Goal: Task Accomplishment & Management: Use online tool/utility

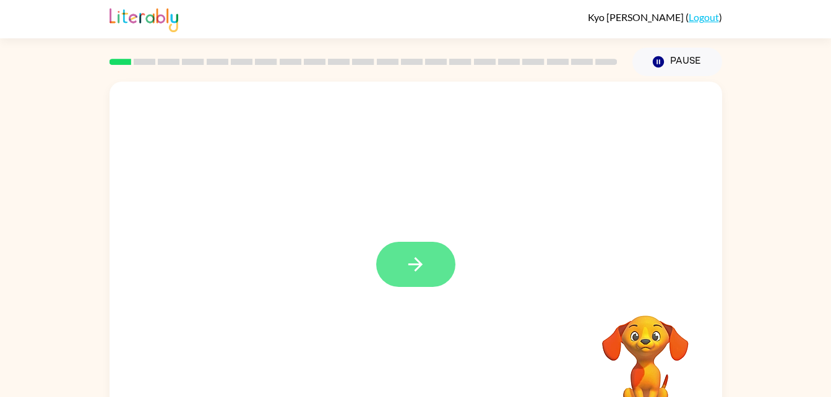
click at [389, 265] on button "button" at bounding box center [415, 264] width 79 height 45
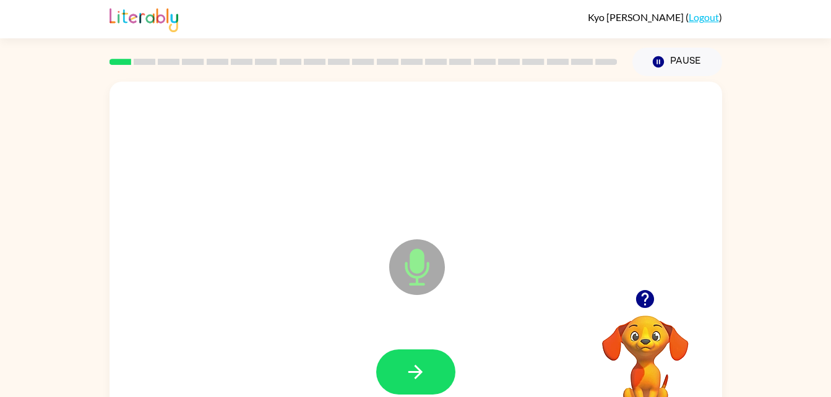
click at [403, 267] on icon at bounding box center [417, 267] width 56 height 56
click at [437, 274] on icon at bounding box center [417, 267] width 56 height 56
click at [441, 360] on button "button" at bounding box center [415, 372] width 79 height 45
click at [665, 57] on button "Pause Pause" at bounding box center [677, 62] width 90 height 28
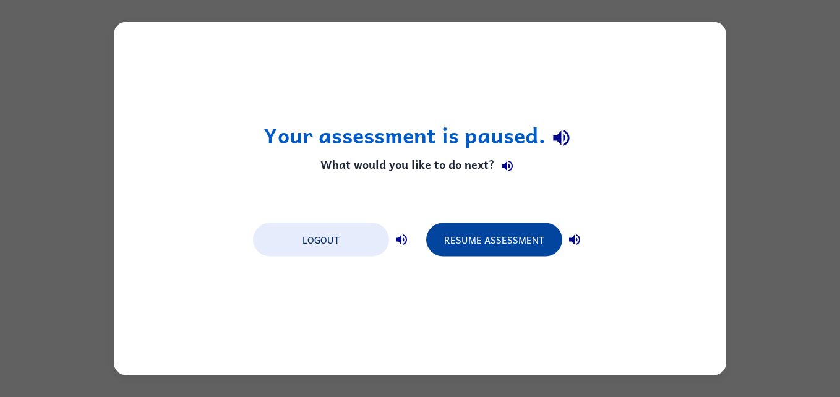
click at [487, 247] on button "Resume Assessment" at bounding box center [494, 239] width 136 height 33
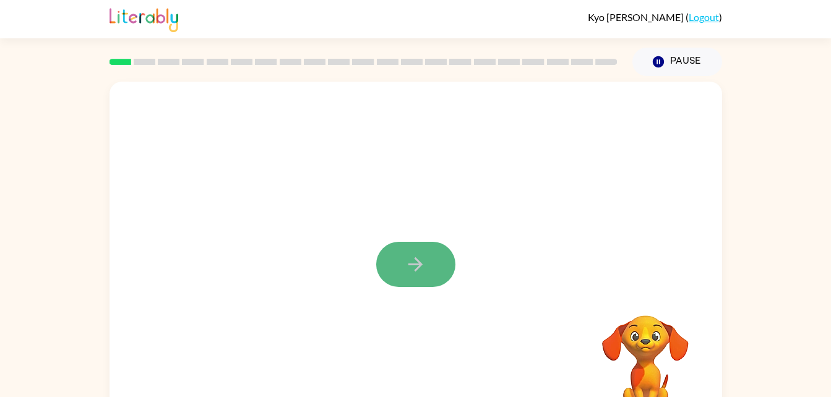
click at [430, 271] on button "button" at bounding box center [415, 264] width 79 height 45
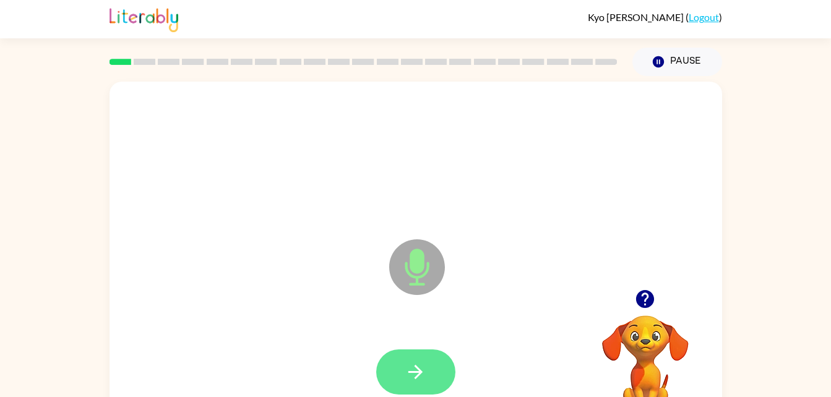
click at [443, 376] on button "button" at bounding box center [415, 372] width 79 height 45
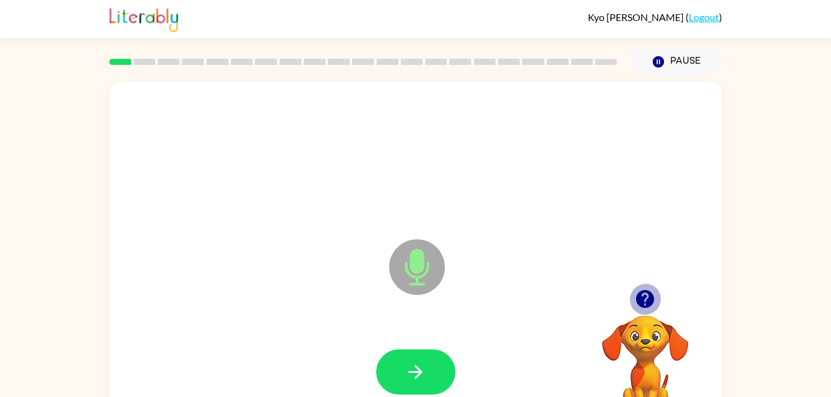
click at [642, 295] on icon "button" at bounding box center [645, 299] width 22 height 22
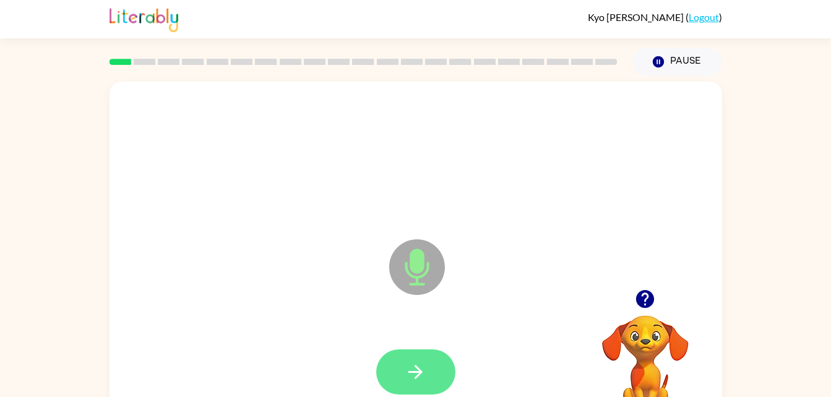
click at [422, 364] on icon "button" at bounding box center [416, 372] width 22 height 22
click at [432, 369] on button "button" at bounding box center [415, 372] width 79 height 45
click at [400, 371] on button "button" at bounding box center [415, 372] width 79 height 45
click at [440, 363] on button "button" at bounding box center [415, 372] width 79 height 45
click at [410, 364] on icon "button" at bounding box center [416, 372] width 22 height 22
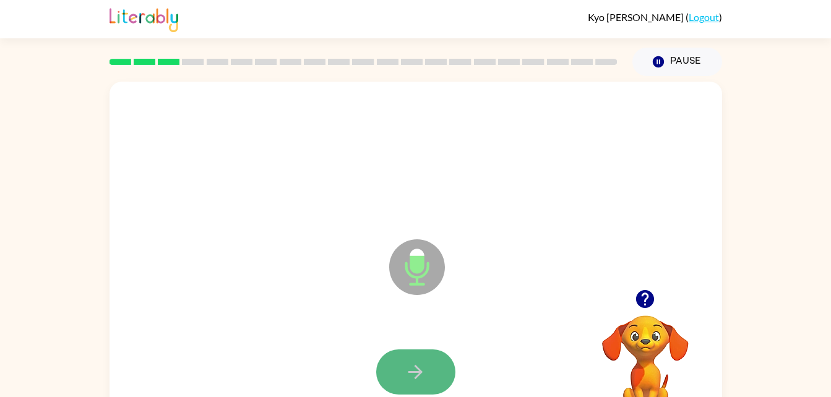
click at [412, 364] on icon "button" at bounding box center [416, 372] width 22 height 22
click at [425, 363] on icon "button" at bounding box center [416, 372] width 22 height 22
click at [424, 365] on icon "button" at bounding box center [416, 372] width 22 height 22
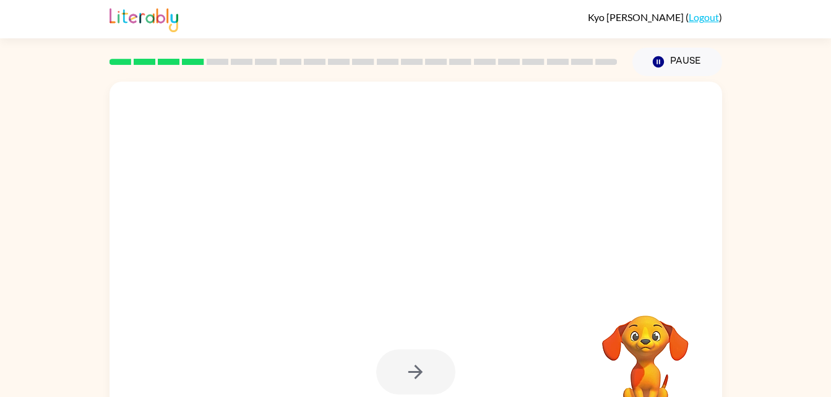
click at [407, 365] on div at bounding box center [415, 372] width 79 height 45
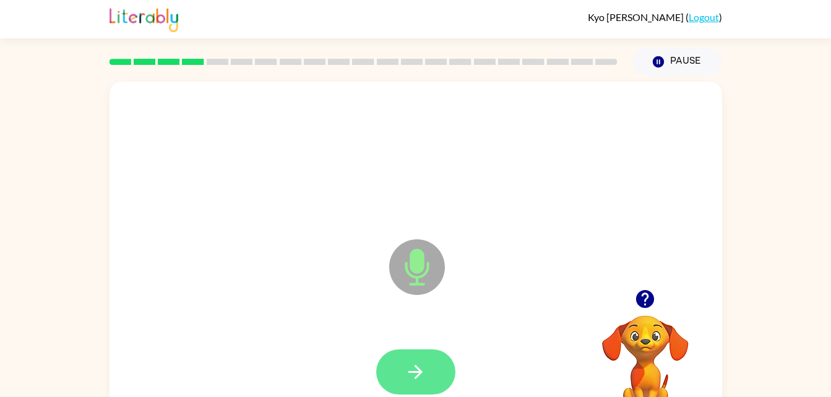
click at [441, 355] on button "button" at bounding box center [415, 372] width 79 height 45
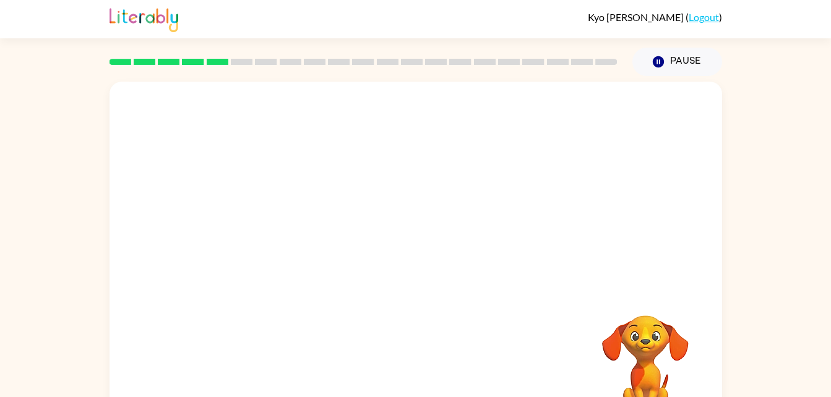
click at [606, 338] on video "Your browser must support playing .mp4 files to use Literably. Please try using…" at bounding box center [646, 358] width 124 height 124
click at [638, 344] on video "Your browser must support playing .mp4 files to use Literably. Please try using…" at bounding box center [646, 358] width 124 height 124
click at [636, 338] on video "Your browser must support playing .mp4 files to use Literably. Please try using…" at bounding box center [646, 358] width 124 height 124
click at [448, 278] on div at bounding box center [416, 186] width 613 height 208
click at [584, 300] on video "Your browser must support playing .mp4 files to use Literably. Please try using…" at bounding box center [646, 358] width 124 height 124
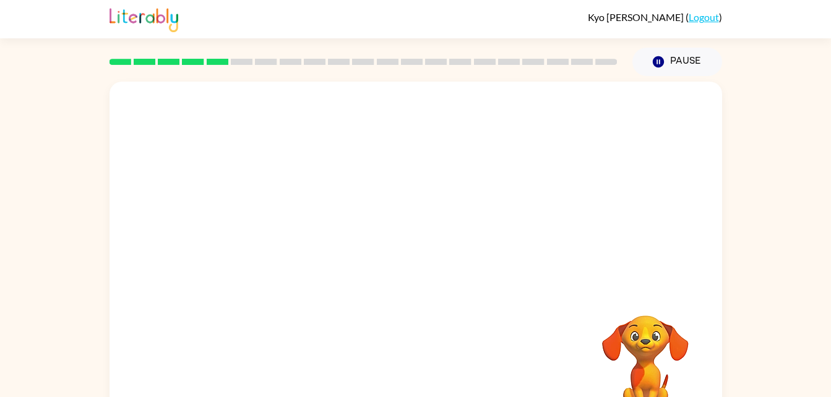
click at [508, 271] on div at bounding box center [416, 186] width 613 height 208
click at [692, 56] on button "Pause Pause" at bounding box center [677, 62] width 90 height 28
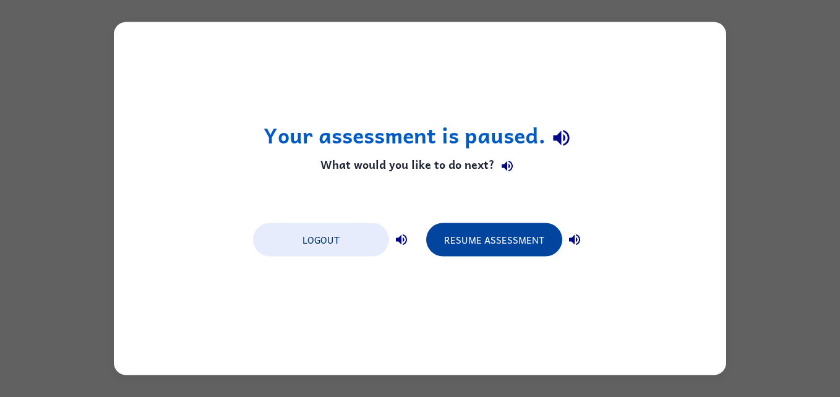
click at [528, 231] on button "Resume Assessment" at bounding box center [494, 239] width 136 height 33
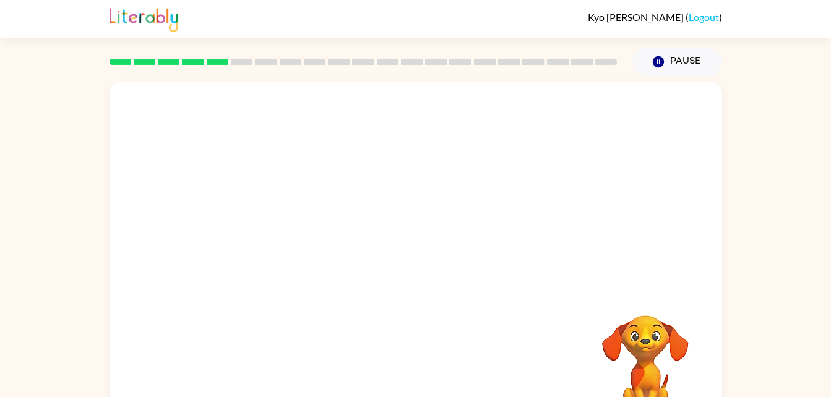
click at [641, 327] on video "Your browser must support playing .mp4 files to use Literably. Please try using…" at bounding box center [646, 358] width 124 height 124
click at [515, 179] on div at bounding box center [416, 186] width 613 height 208
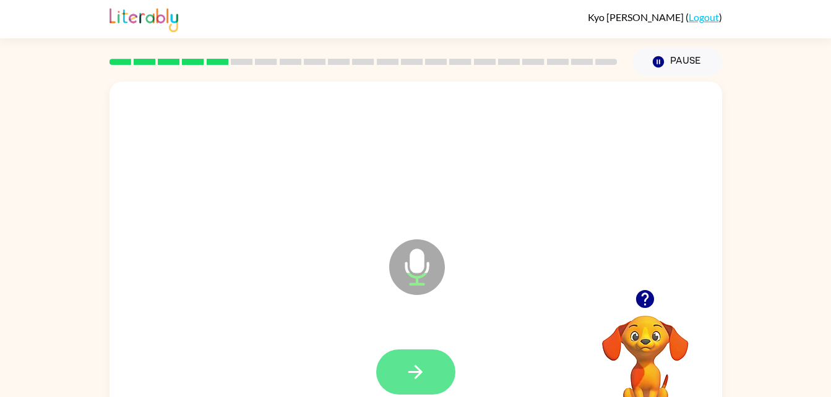
click at [419, 372] on icon "button" at bounding box center [415, 372] width 14 height 14
click at [434, 352] on button "button" at bounding box center [415, 372] width 79 height 45
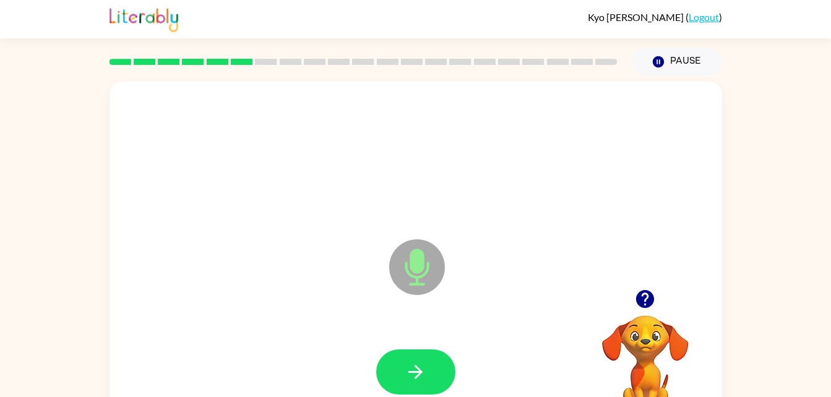
click at [289, 335] on div at bounding box center [416, 372] width 588 height 101
click at [406, 373] on icon "button" at bounding box center [416, 372] width 22 height 22
click at [436, 364] on button "button" at bounding box center [415, 372] width 79 height 45
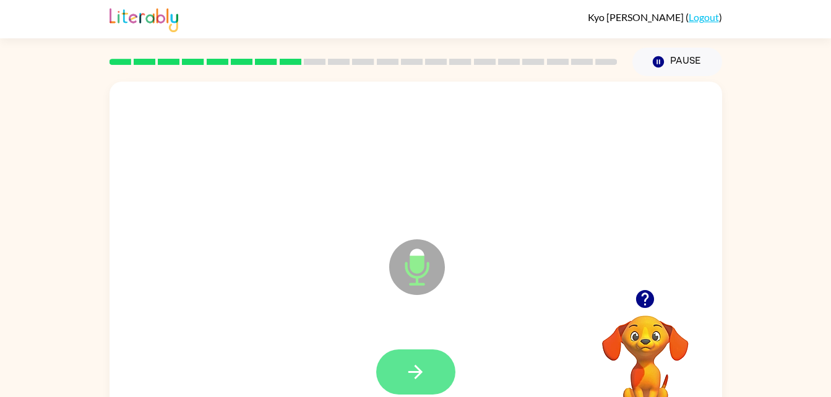
click at [436, 362] on button "button" at bounding box center [415, 372] width 79 height 45
click at [437, 377] on button "button" at bounding box center [415, 372] width 79 height 45
click at [399, 376] on button "button" at bounding box center [415, 372] width 79 height 45
click at [434, 379] on button "button" at bounding box center [415, 372] width 79 height 45
click at [434, 367] on button "button" at bounding box center [415, 372] width 79 height 45
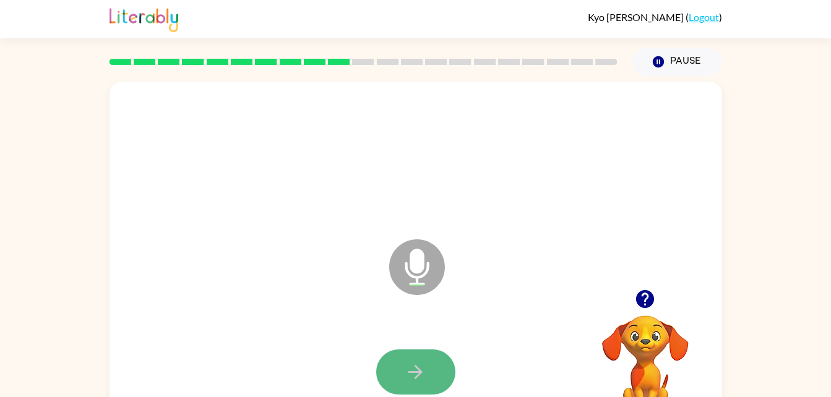
click at [407, 377] on icon "button" at bounding box center [416, 372] width 22 height 22
click at [401, 363] on button "button" at bounding box center [415, 372] width 79 height 45
click at [394, 360] on button "button" at bounding box center [415, 372] width 79 height 45
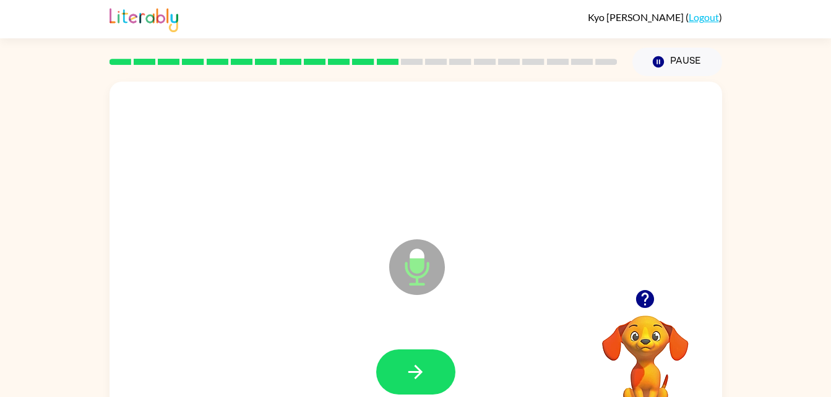
click at [386, 343] on div at bounding box center [416, 372] width 588 height 101
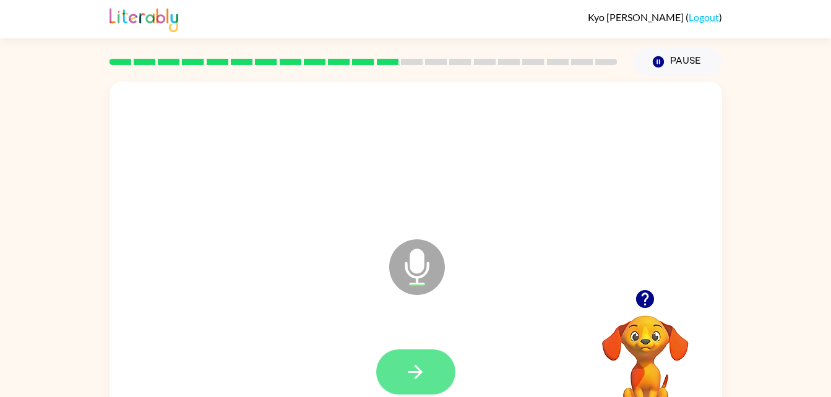
click at [403, 359] on button "button" at bounding box center [415, 372] width 79 height 45
click at [437, 366] on button "button" at bounding box center [415, 372] width 79 height 45
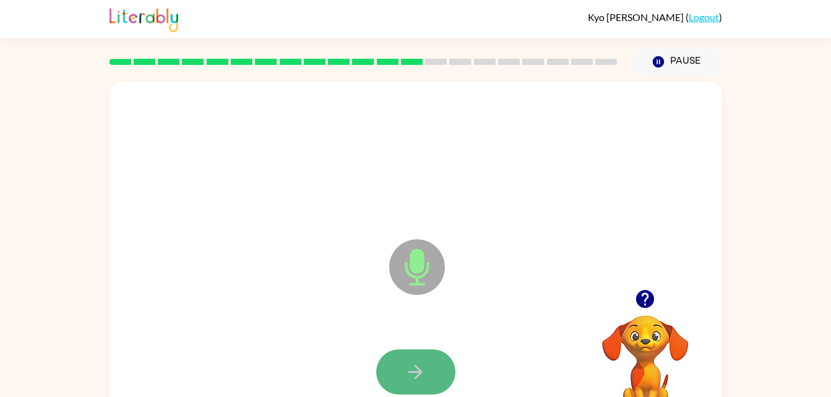
click at [400, 370] on button "button" at bounding box center [415, 372] width 79 height 45
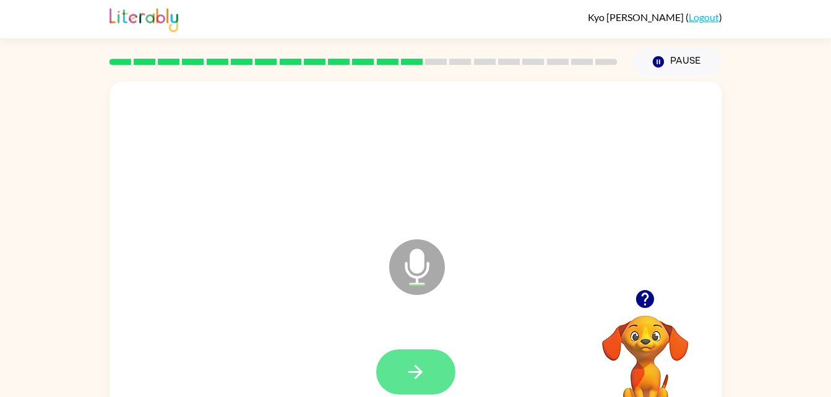
click at [418, 373] on icon "button" at bounding box center [416, 372] width 22 height 22
click at [429, 367] on button "button" at bounding box center [415, 372] width 79 height 45
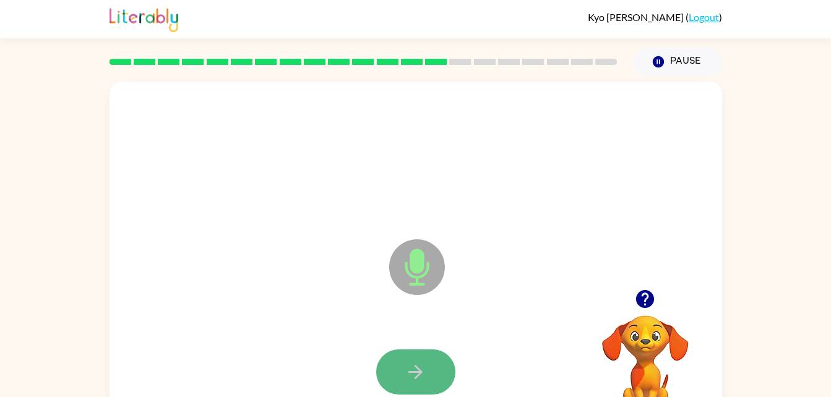
click at [431, 365] on button "button" at bounding box center [415, 372] width 79 height 45
click at [443, 367] on button "button" at bounding box center [415, 372] width 79 height 45
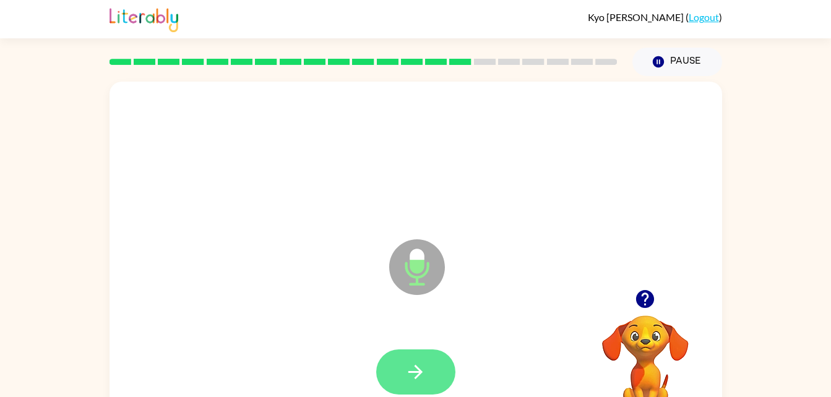
click at [421, 367] on icon "button" at bounding box center [416, 372] width 22 height 22
click at [441, 364] on button "button" at bounding box center [415, 372] width 79 height 45
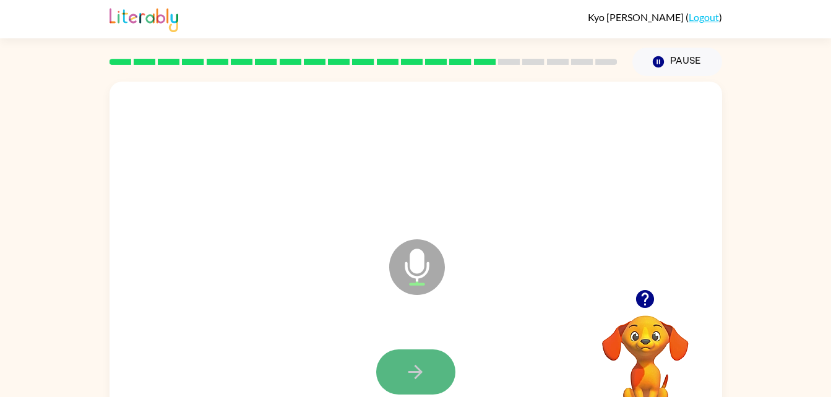
click at [424, 373] on icon "button" at bounding box center [416, 372] width 22 height 22
click at [416, 367] on icon "button" at bounding box center [415, 372] width 14 height 14
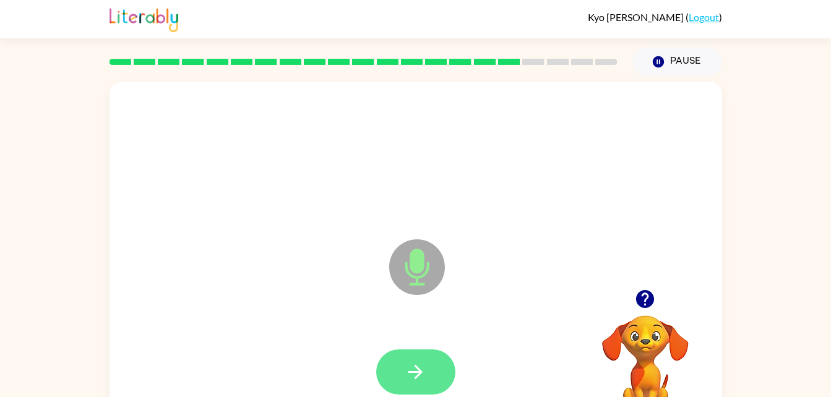
click at [436, 368] on button "button" at bounding box center [415, 372] width 79 height 45
click at [437, 364] on button "button" at bounding box center [415, 372] width 79 height 45
click at [432, 365] on button "button" at bounding box center [415, 372] width 79 height 45
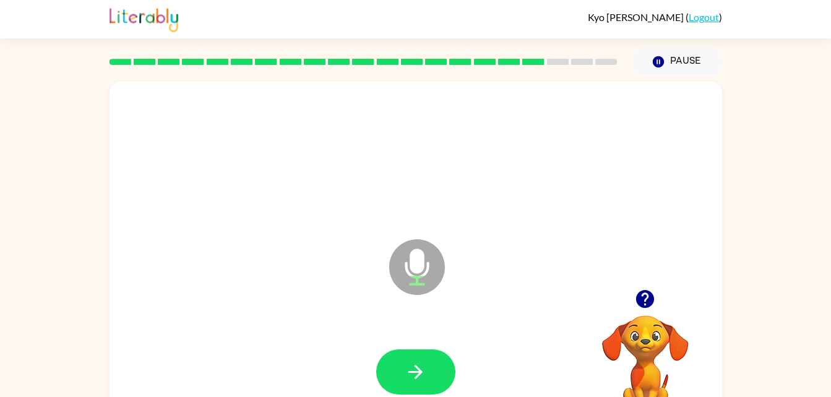
click at [637, 299] on icon "button" at bounding box center [645, 299] width 18 height 18
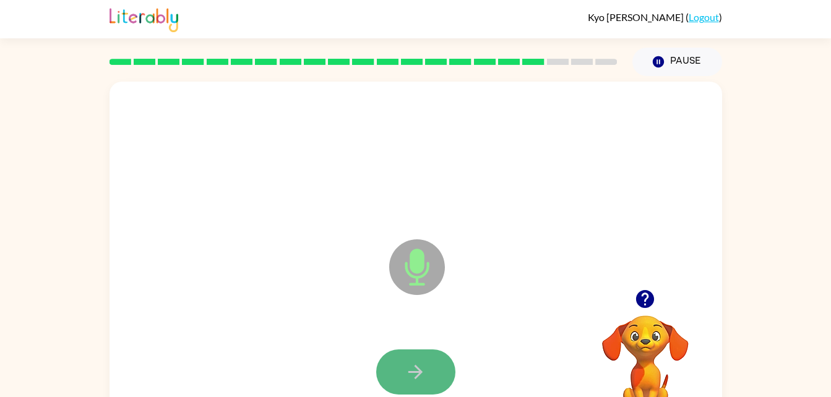
click at [429, 368] on button "button" at bounding box center [415, 372] width 79 height 45
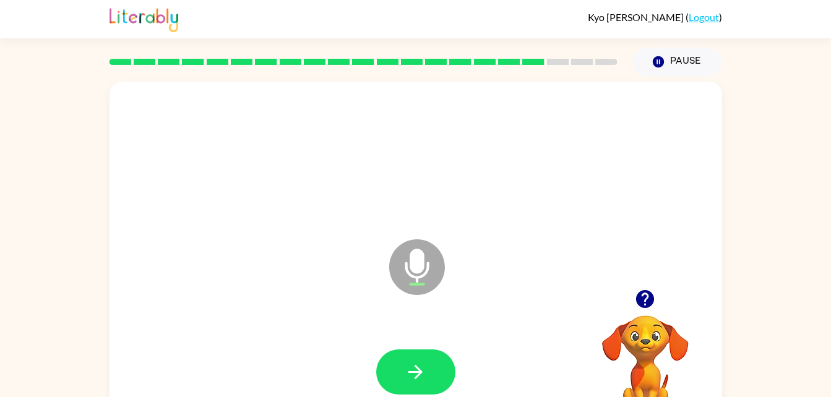
click at [646, 303] on icon "button" at bounding box center [645, 299] width 18 height 18
click at [650, 303] on icon "button" at bounding box center [645, 299] width 18 height 18
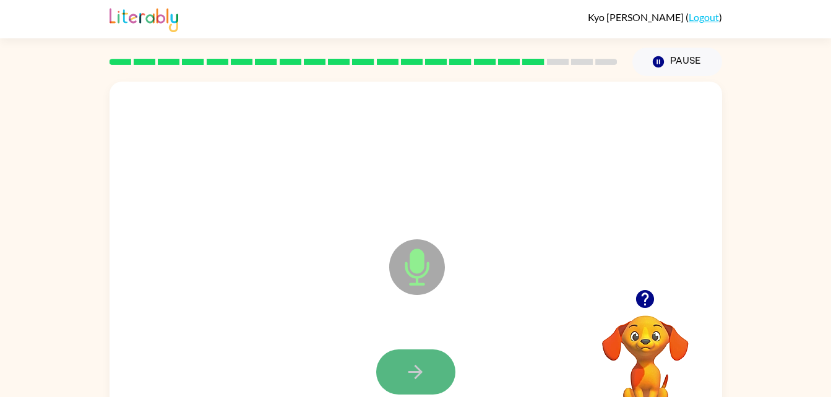
click at [427, 366] on button "button" at bounding box center [415, 372] width 79 height 45
click at [422, 379] on icon "button" at bounding box center [416, 372] width 22 height 22
click at [437, 360] on button "button" at bounding box center [415, 372] width 79 height 45
click at [425, 360] on button "button" at bounding box center [415, 372] width 79 height 45
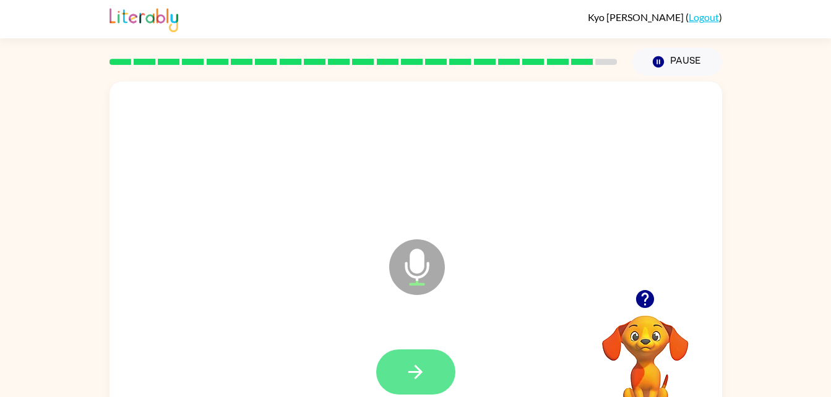
click at [429, 368] on button "button" at bounding box center [415, 372] width 79 height 45
